Goal: Transaction & Acquisition: Purchase product/service

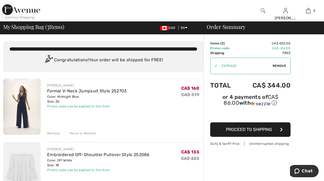
click at [85, 132] on div "Move to Wishlist" at bounding box center [80, 133] width 31 height 5
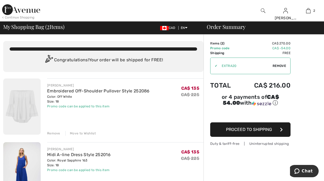
click at [248, 127] on span "Proceed to Shipping" at bounding box center [249, 129] width 46 height 5
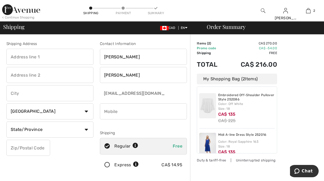
click at [30, 54] on input "text" at bounding box center [49, 57] width 87 height 16
type input "45 Dunfield Avenue"
type input "Suite 2220"
type input "Toronto"
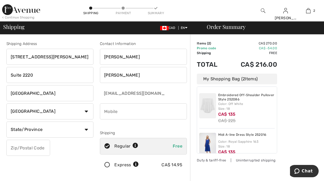
type input "M4S 2H4"
type input "4169171595"
type input "M4S2H4"
click at [53, 131] on select "State/Province Alberta British Columbia Manitoba New Brunswick Newfoundland and…" at bounding box center [49, 130] width 87 height 16
select select "ON"
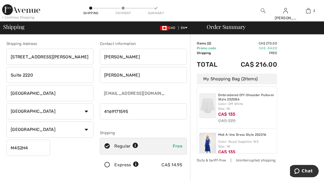
click at [6, 122] on select "State/Province Alberta British Columbia Manitoba New Brunswick Newfoundland and…" at bounding box center [49, 130] width 87 height 16
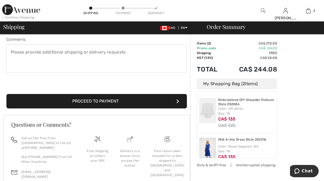
scroll to position [161, 0]
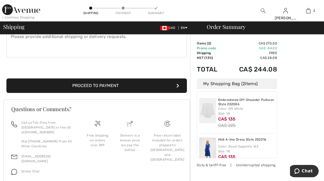
click at [118, 82] on button "Proceed to Payment" at bounding box center [96, 85] width 180 height 14
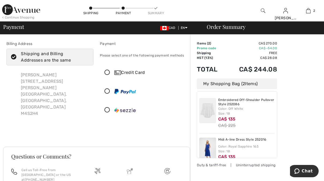
click at [106, 71] on icon at bounding box center [107, 73] width 14 height 6
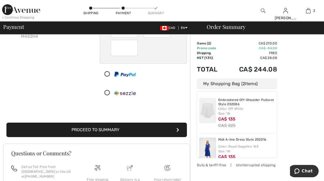
scroll to position [107, 0]
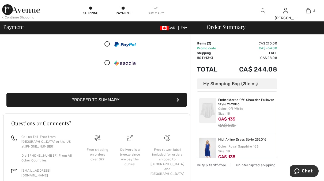
click at [92, 100] on button "Proceed to Summary" at bounding box center [96, 100] width 180 height 14
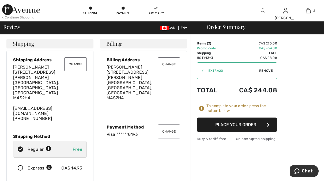
click at [236, 124] on button "Place Your Order" at bounding box center [237, 125] width 80 height 14
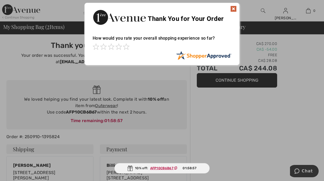
click at [99, 105] on div at bounding box center [162, 90] width 324 height 181
click at [127, 48] on span at bounding box center [126, 46] width 6 height 6
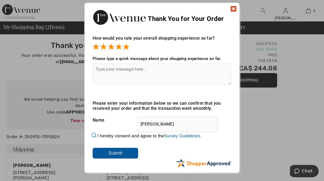
click at [93, 138] on div "I hereby consent and agree to the By submitting a review, you grant permission …" at bounding box center [162, 136] width 139 height 13
click at [94, 138] on div "I hereby consent and agree to the By submitting a review, you grant permission …" at bounding box center [162, 136] width 139 height 13
click at [94, 135] on input "I hereby consent and agree to the By submitting a review, you grant permission …" at bounding box center [94, 135] width 3 height 3
checkbox input "true"
click at [106, 152] on input "Submit" at bounding box center [116, 153] width 46 height 11
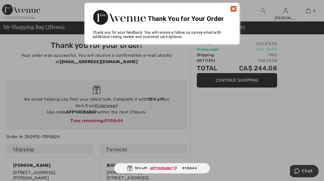
click at [235, 9] on img at bounding box center [233, 9] width 6 height 6
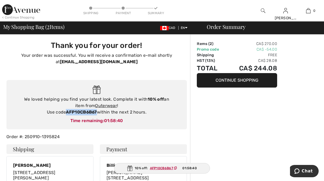
drag, startPoint x: 67, startPoint y: 112, endPoint x: 97, endPoint y: 113, distance: 30.0
click at [97, 113] on strong "AFP10CB6B67" at bounding box center [81, 111] width 31 height 5
drag, startPoint x: 97, startPoint y: 113, endPoint x: 80, endPoint y: 112, distance: 17.4
copy strong "AFP10CB6B67"
click at [106, 104] on link "Outerwear" at bounding box center [106, 105] width 22 height 5
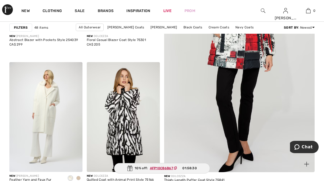
scroll to position [214, 0]
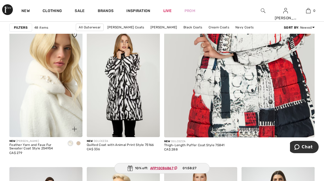
click at [52, 90] on img at bounding box center [45, 82] width 73 height 110
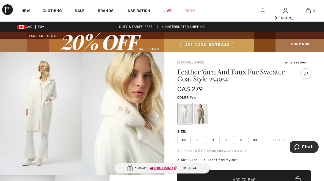
click at [200, 114] on div at bounding box center [201, 114] width 14 height 20
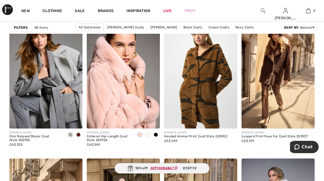
scroll to position [669, 0]
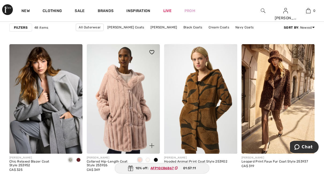
click at [132, 122] on img at bounding box center [123, 99] width 73 height 110
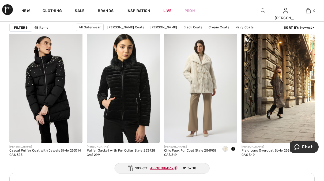
scroll to position [482, 0]
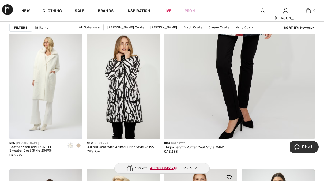
scroll to position [214, 0]
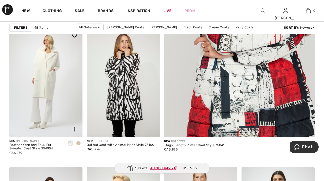
click at [78, 143] on span at bounding box center [78, 143] width 4 height 4
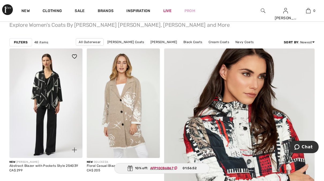
scroll to position [0, 0]
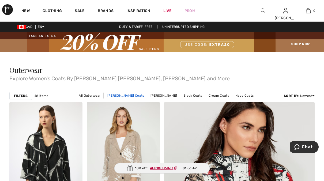
click at [135, 94] on link "[PERSON_NAME] Coats" at bounding box center [126, 95] width 42 height 7
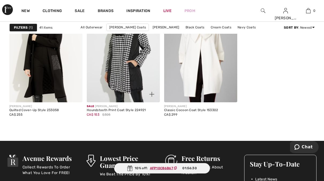
scroll to position [1740, 0]
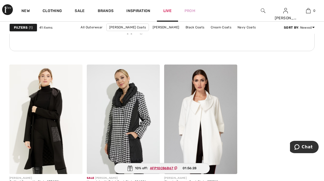
click at [171, 13] on link "Live" at bounding box center [167, 11] width 8 height 6
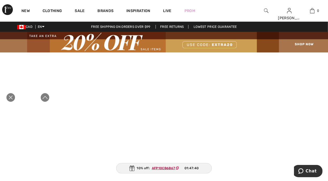
click at [9, 96] on icon "Close live curation" at bounding box center [11, 98] width 4 height 4
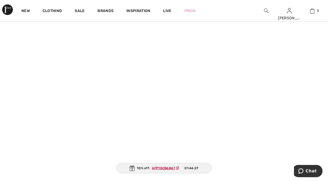
scroll to position [830, 0]
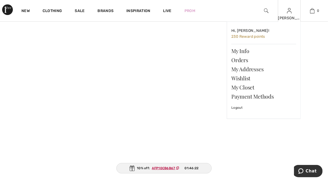
click at [283, 11] on div "Judy Hi, Judy! 230 Reward points My Info Orders My Addresses Wishlist My Closet…" at bounding box center [289, 10] width 23 height 21
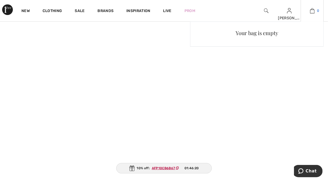
click at [310, 10] on img at bounding box center [312, 10] width 5 height 6
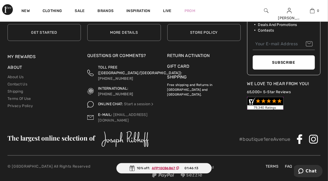
scroll to position [137, 0]
